Goal: Information Seeking & Learning: Learn about a topic

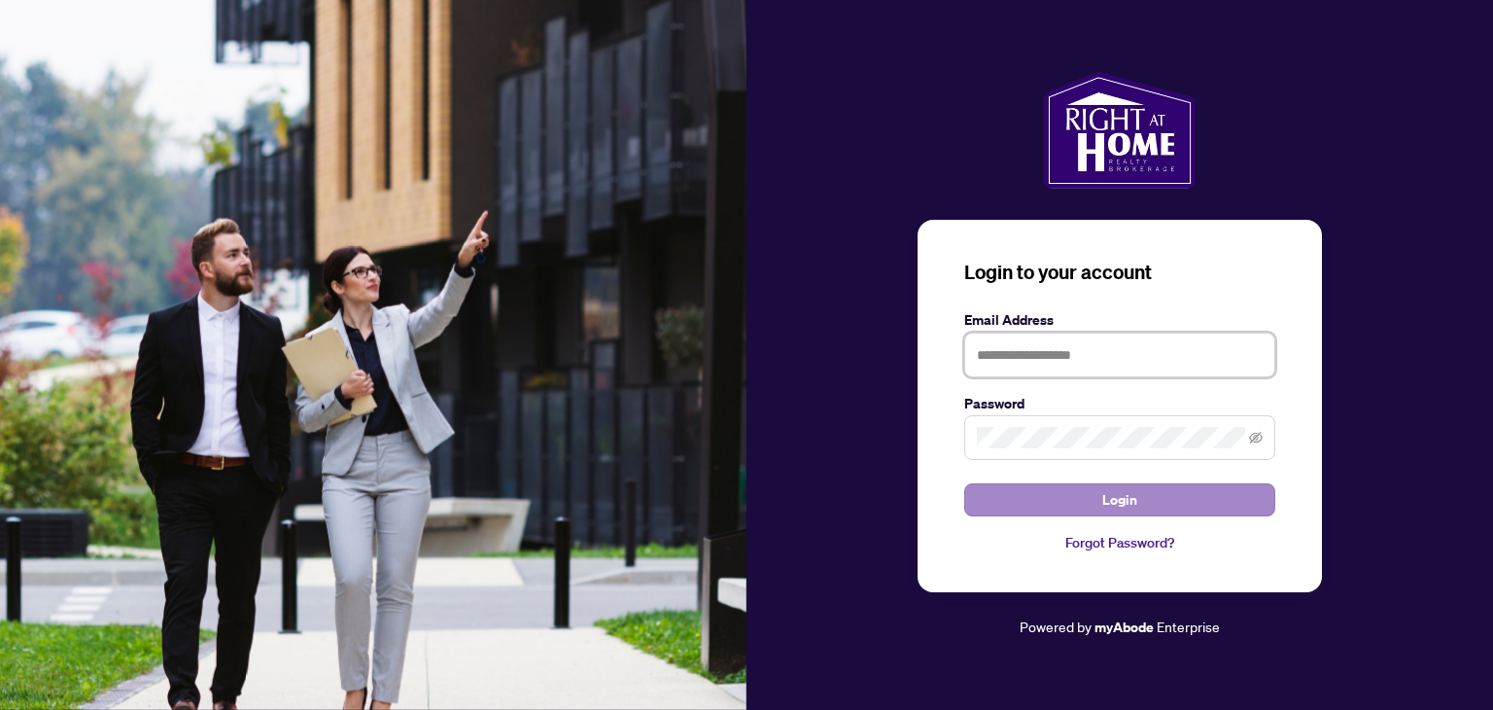
type input "**********"
click at [1090, 489] on button "Login" at bounding box center [1120, 499] width 311 height 33
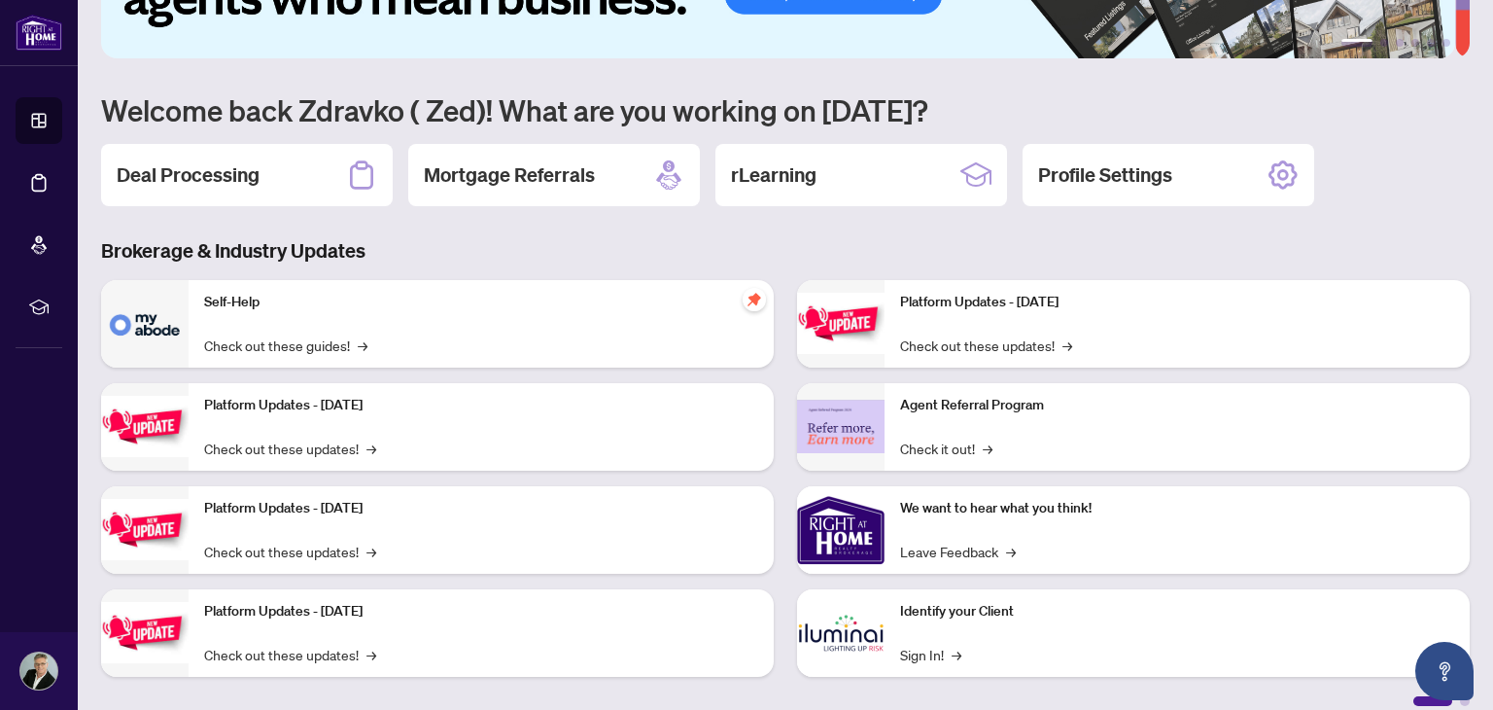
scroll to position [130, 0]
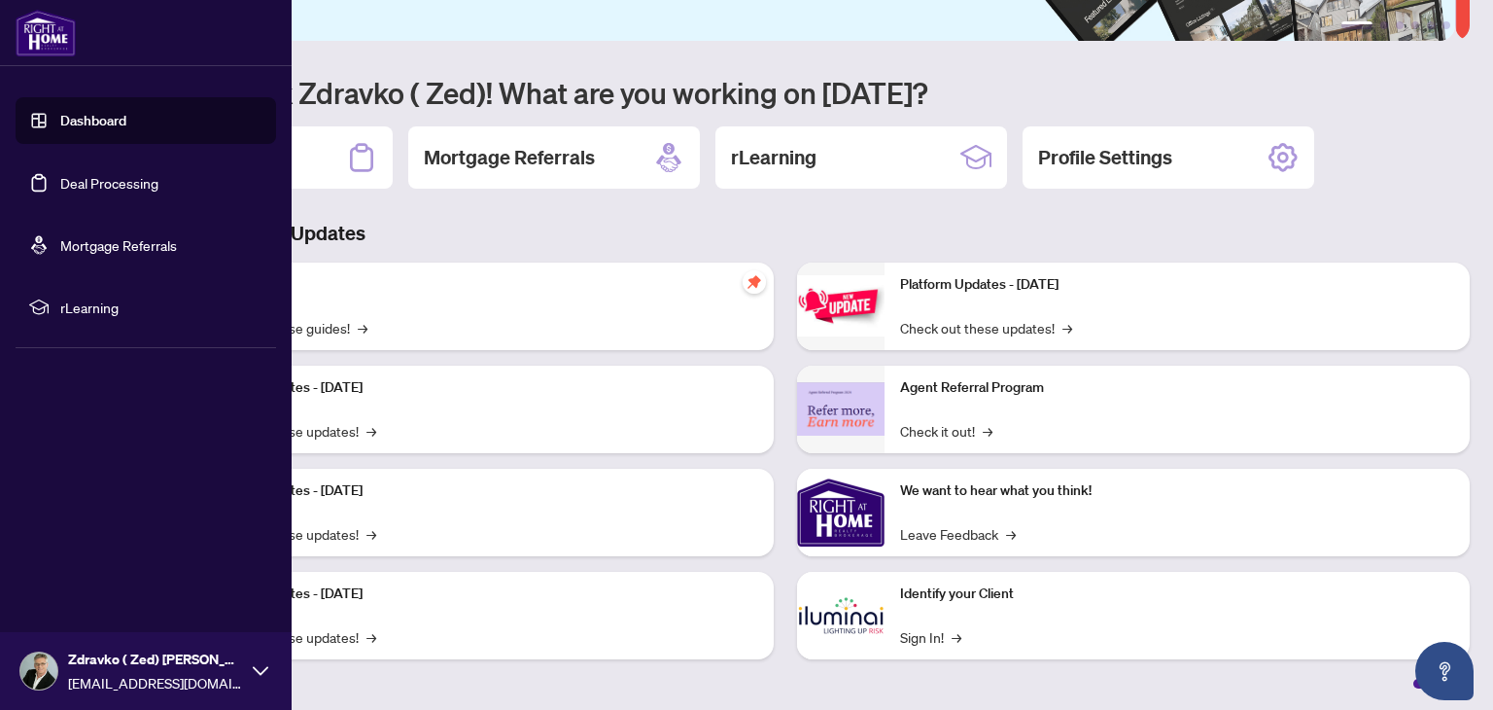
click at [58, 304] on li "rLearning" at bounding box center [146, 307] width 261 height 47
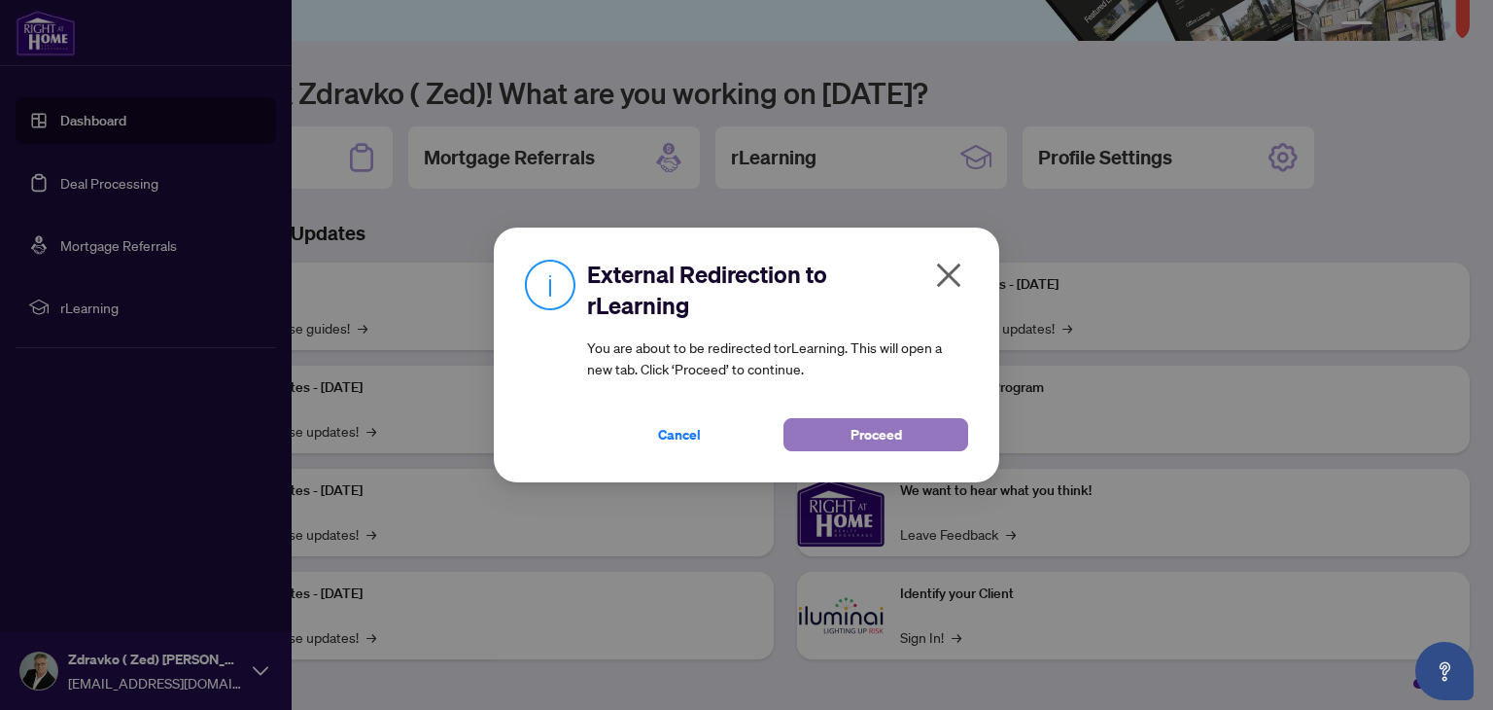
click at [858, 439] on span "Proceed" at bounding box center [877, 434] width 52 height 31
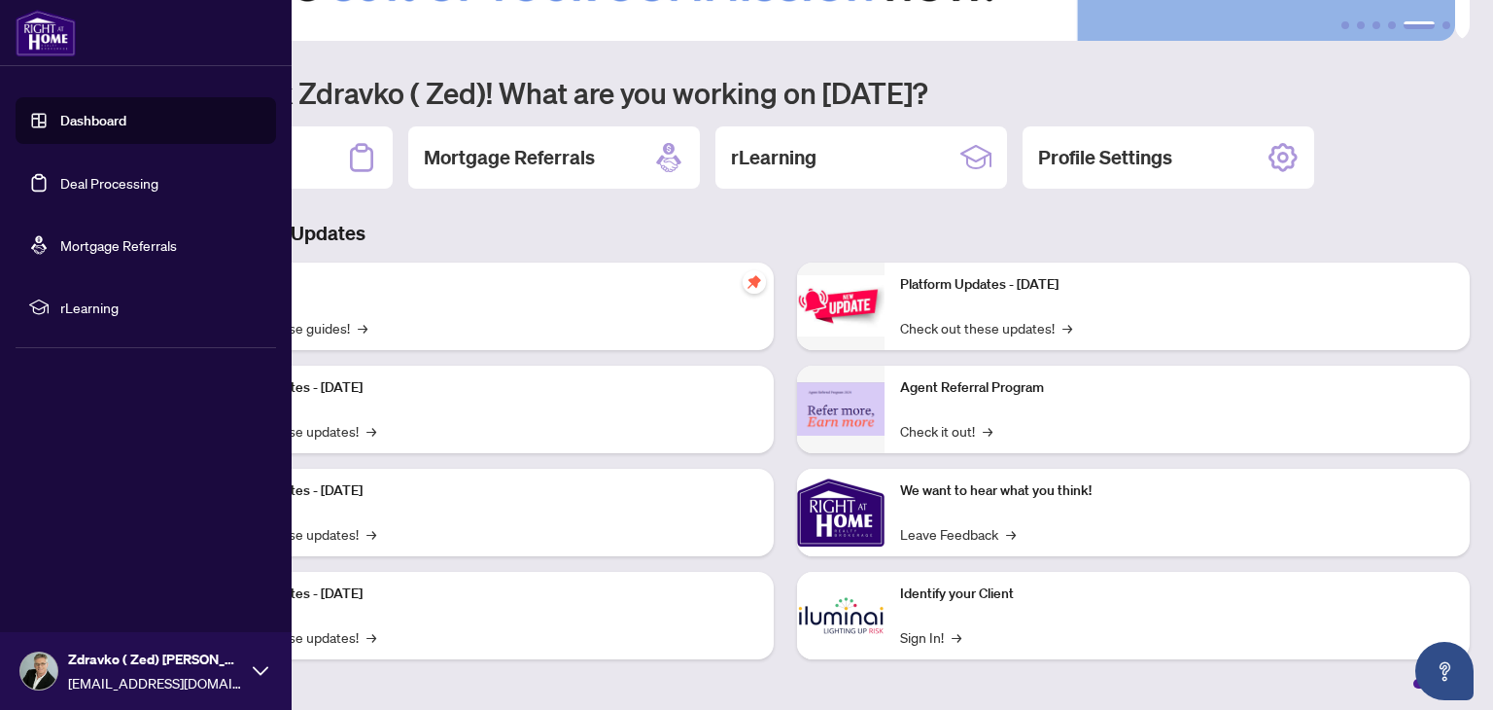
click at [68, 308] on span "rLearning" at bounding box center [161, 307] width 202 height 21
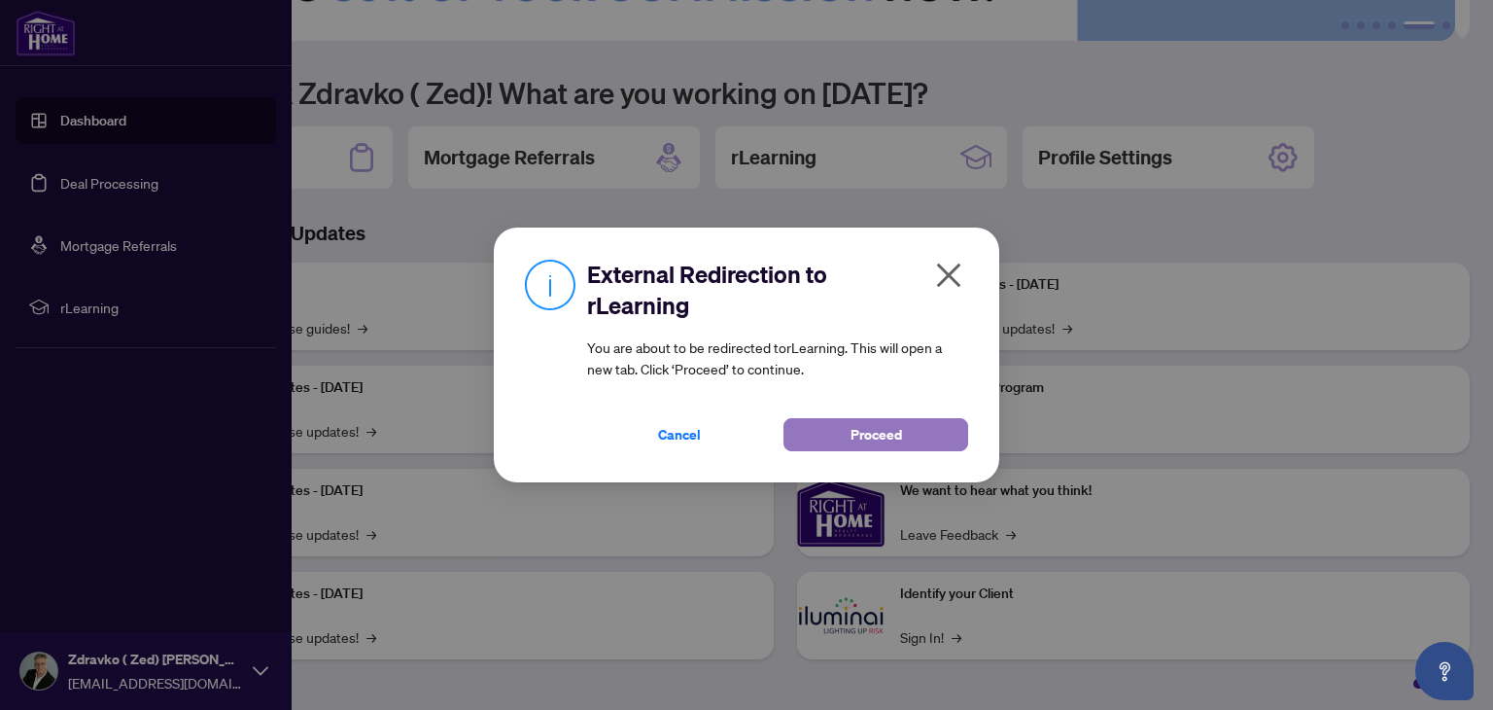
click at [888, 437] on span "Proceed" at bounding box center [877, 434] width 52 height 31
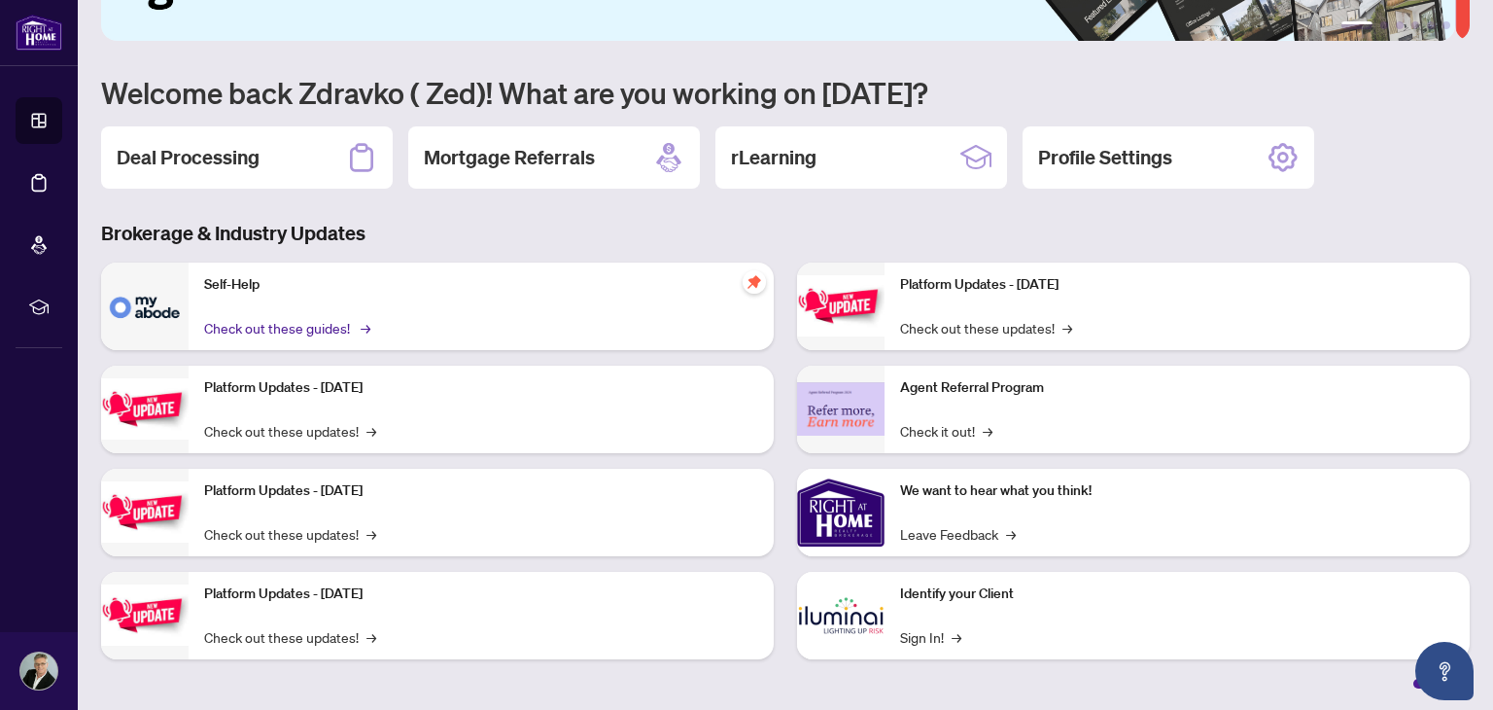
click at [237, 330] on link "Check out these guides! →" at bounding box center [285, 327] width 163 height 21
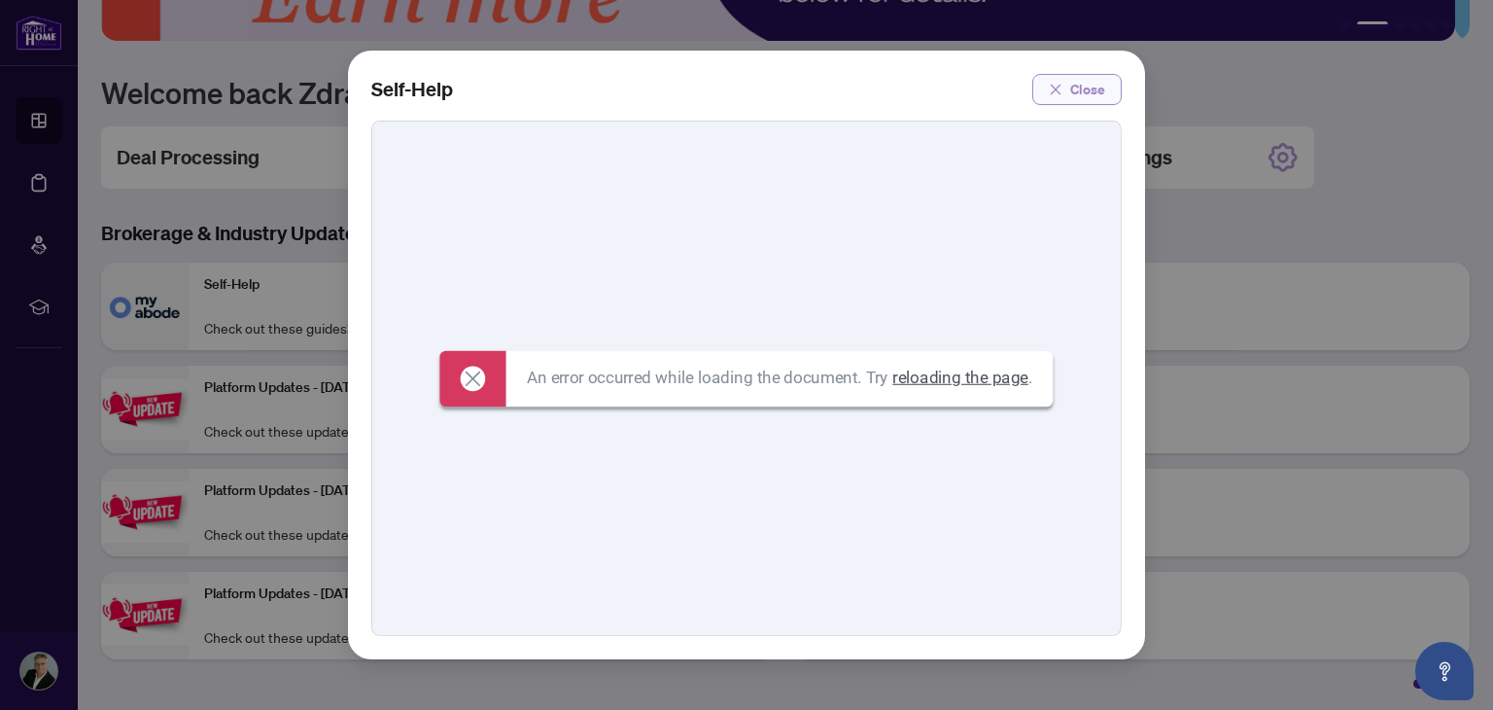
drag, startPoint x: 1101, startPoint y: 107, endPoint x: 1086, endPoint y: 96, distance: 18.1
click at [1097, 104] on div "Self-Help Close" at bounding box center [746, 355] width 797 height 609
click at [1086, 96] on span "Close" at bounding box center [1088, 89] width 35 height 31
